Goal: Information Seeking & Learning: Learn about a topic

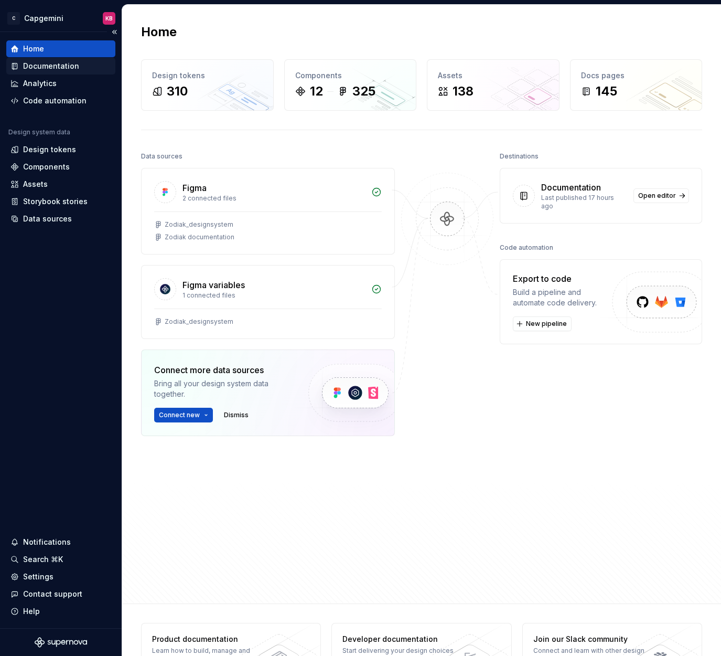
click at [40, 69] on div "Documentation" at bounding box center [51, 66] width 56 height 10
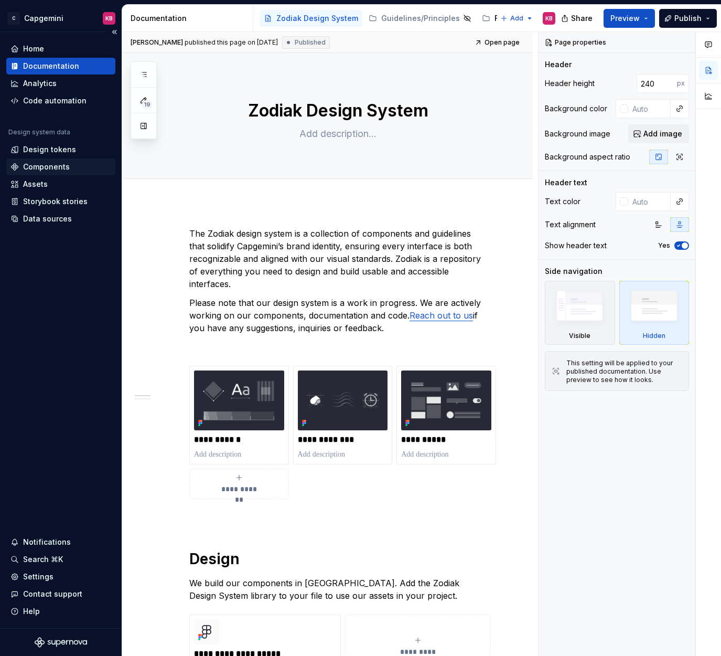
click at [39, 167] on div "Components" at bounding box center [46, 167] width 47 height 10
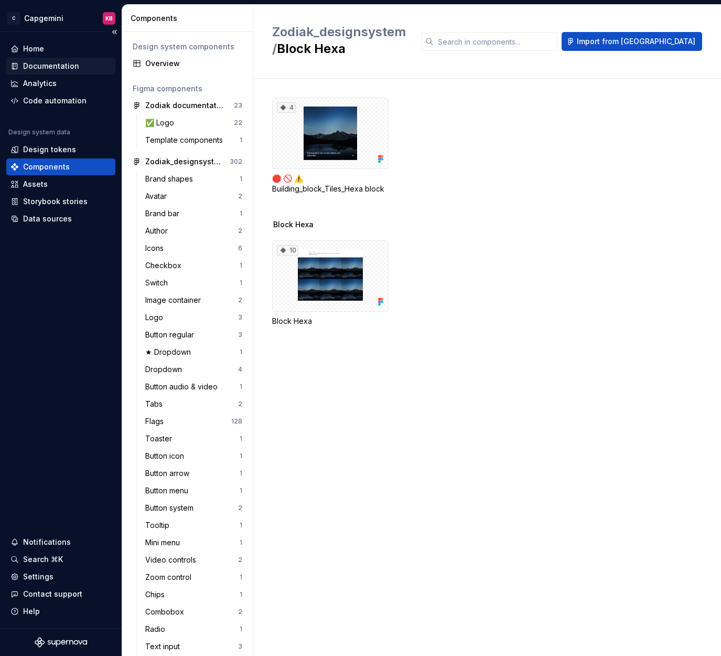
click at [48, 63] on div "Documentation" at bounding box center [51, 66] width 56 height 10
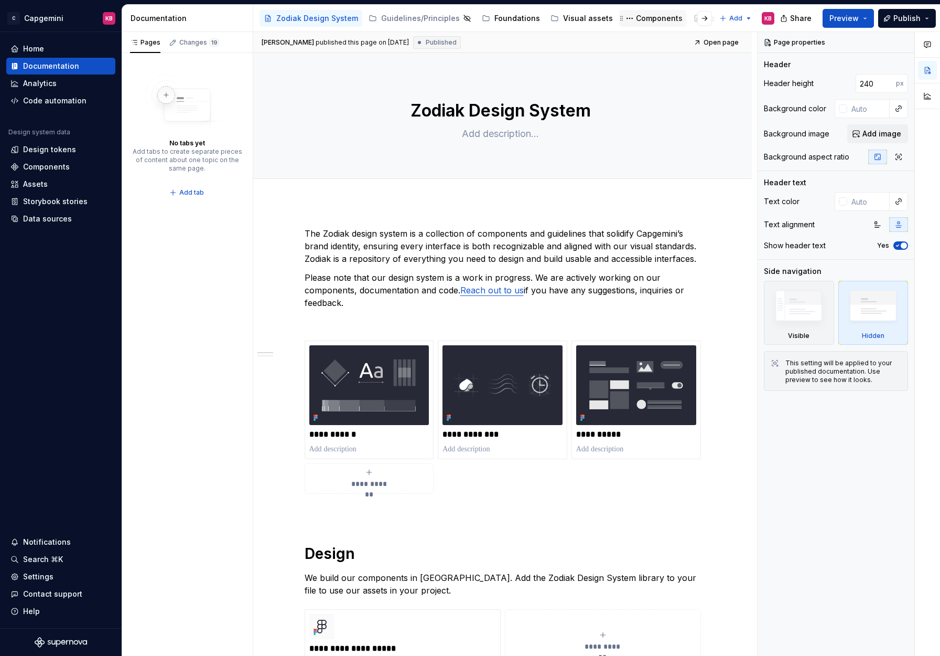
click at [636, 18] on div "Components" at bounding box center [659, 18] width 47 height 10
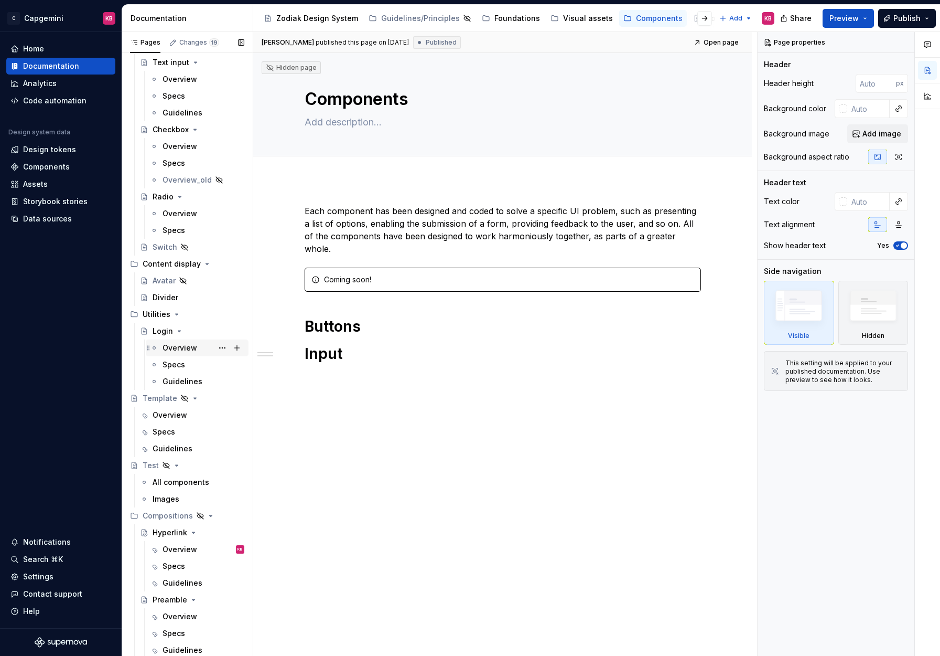
scroll to position [391, 0]
click at [176, 548] on div "Overview" at bounding box center [180, 549] width 35 height 10
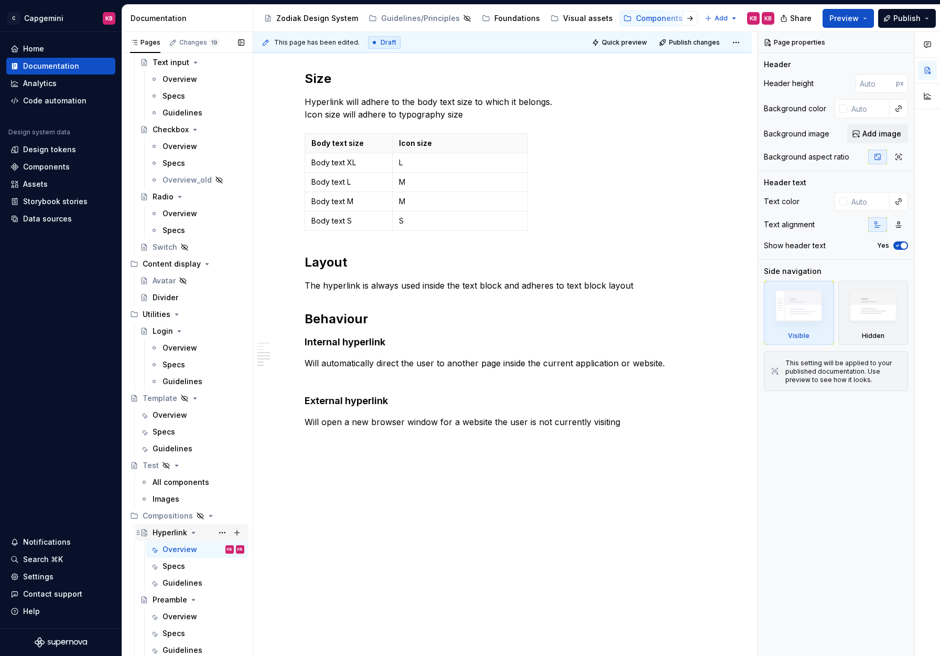
scroll to position [783, 0]
click at [181, 563] on div "Specs" at bounding box center [174, 566] width 23 height 10
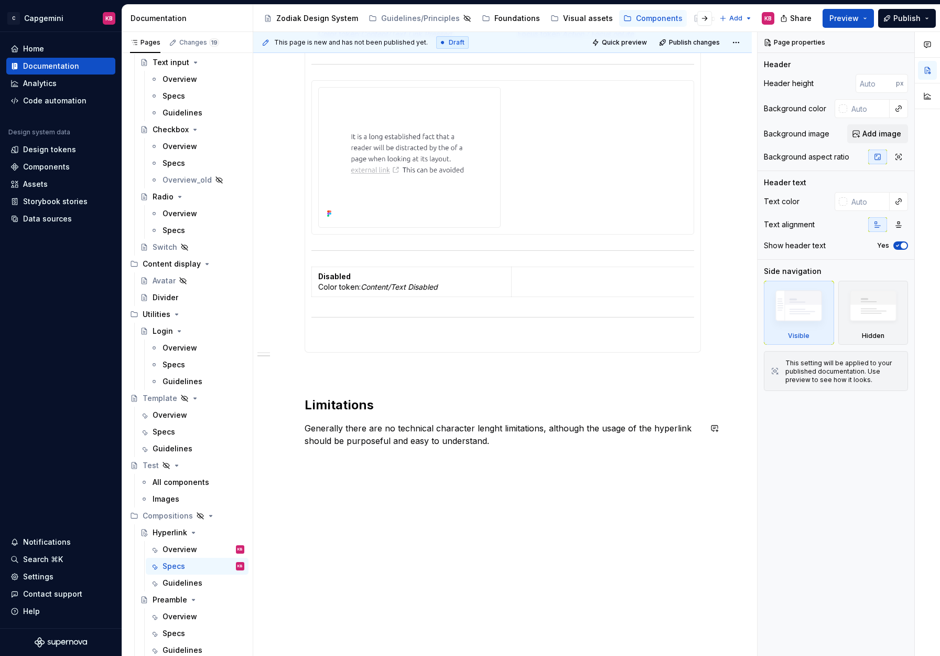
scroll to position [708, 0]
click at [187, 582] on div "Guidelines" at bounding box center [183, 582] width 40 height 10
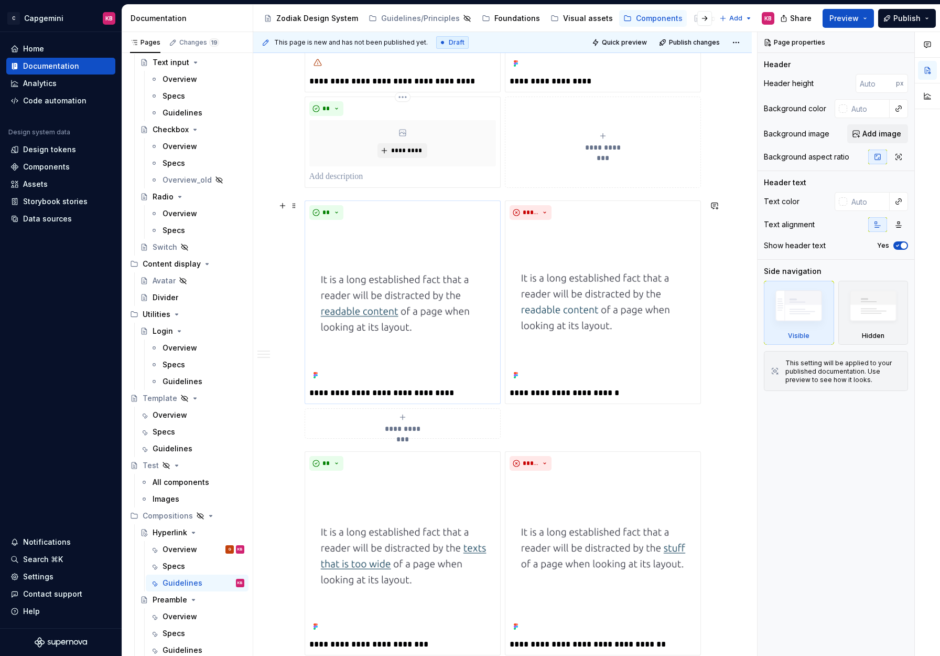
scroll to position [425, 0]
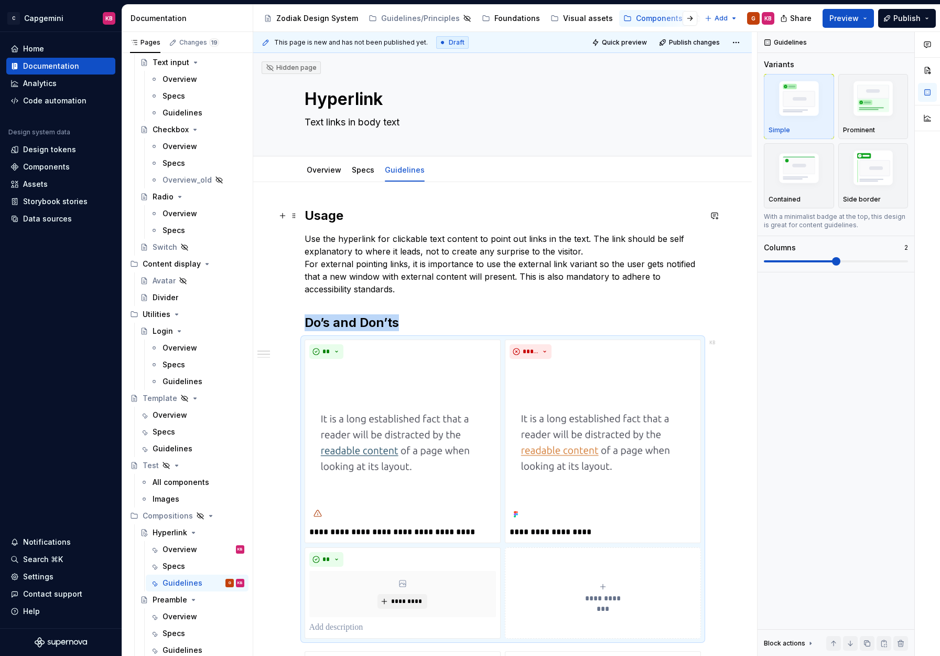
scroll to position [0, 0]
click at [360, 173] on link "Specs" at bounding box center [363, 169] width 23 height 9
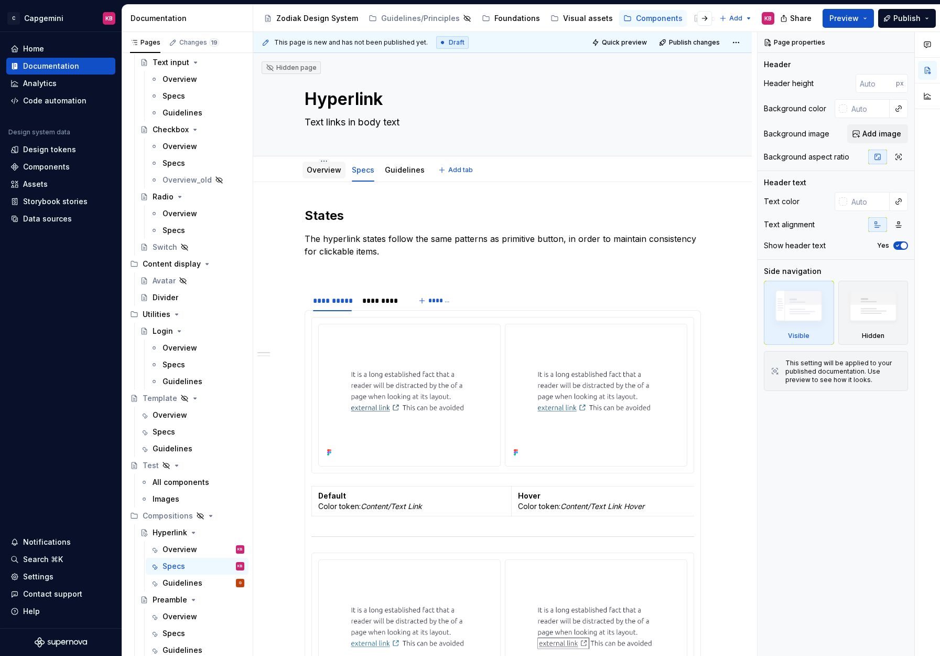
click at [329, 170] on link "Overview" at bounding box center [324, 169] width 35 height 9
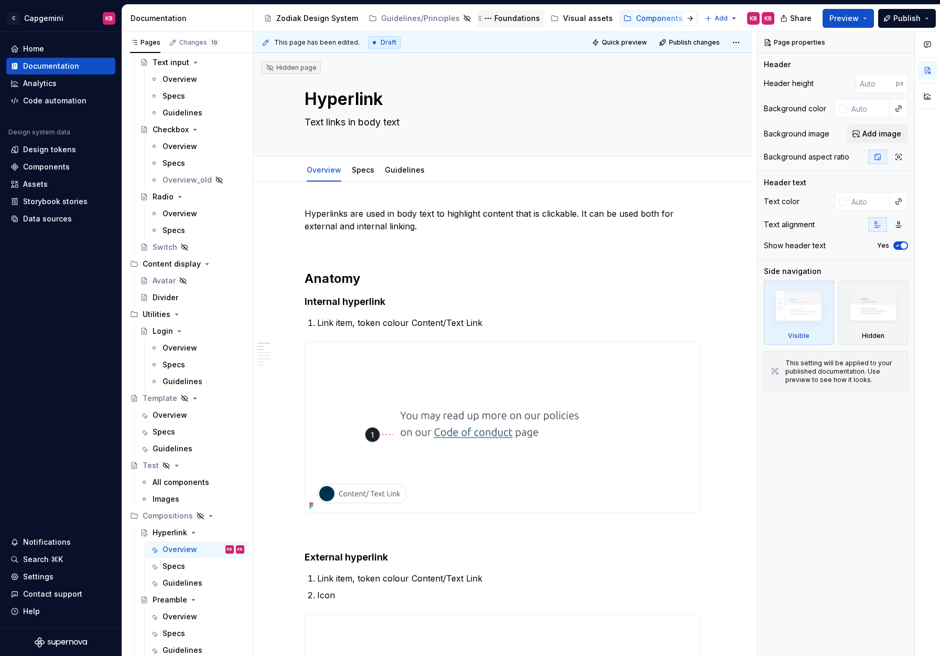
click at [505, 17] on div "Foundations" at bounding box center [518, 18] width 46 height 10
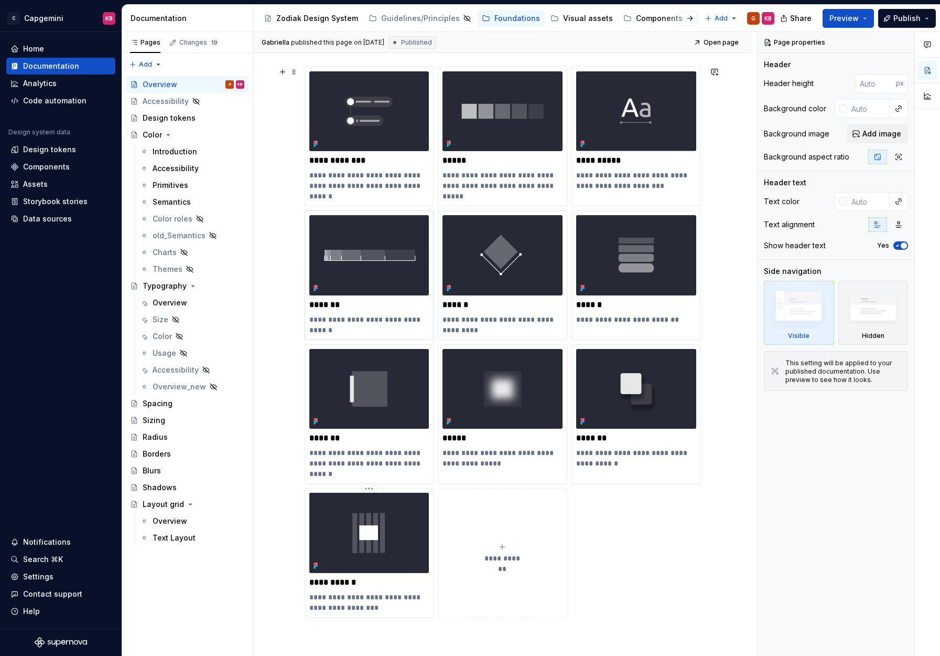
scroll to position [136, 0]
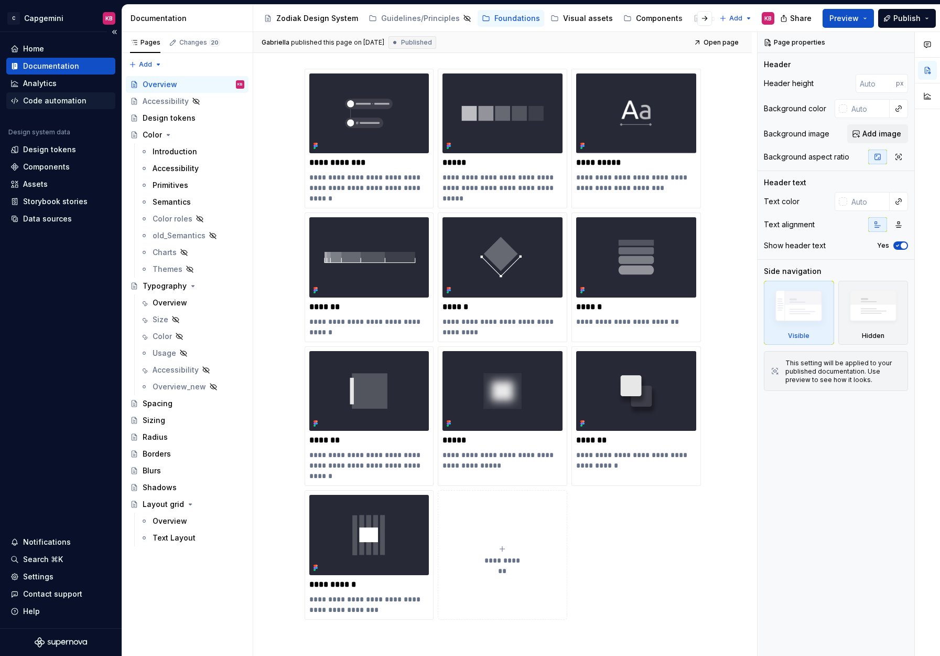
type textarea "*"
